Goal: Transaction & Acquisition: Purchase product/service

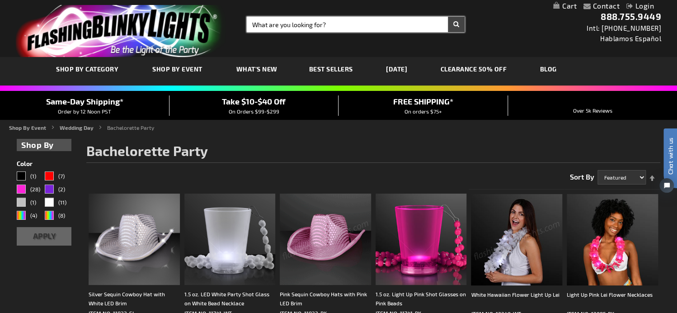
click at [302, 23] on input "Search" at bounding box center [356, 24] width 218 height 15
type input "12410-b"
click at [448, 17] on button "Search" at bounding box center [456, 24] width 17 height 15
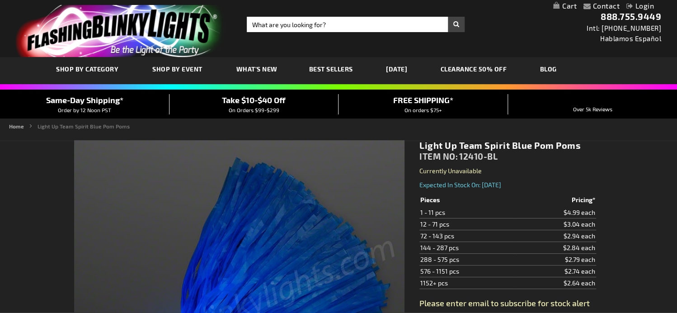
type input "5629"
